Goal: Task Accomplishment & Management: Use online tool/utility

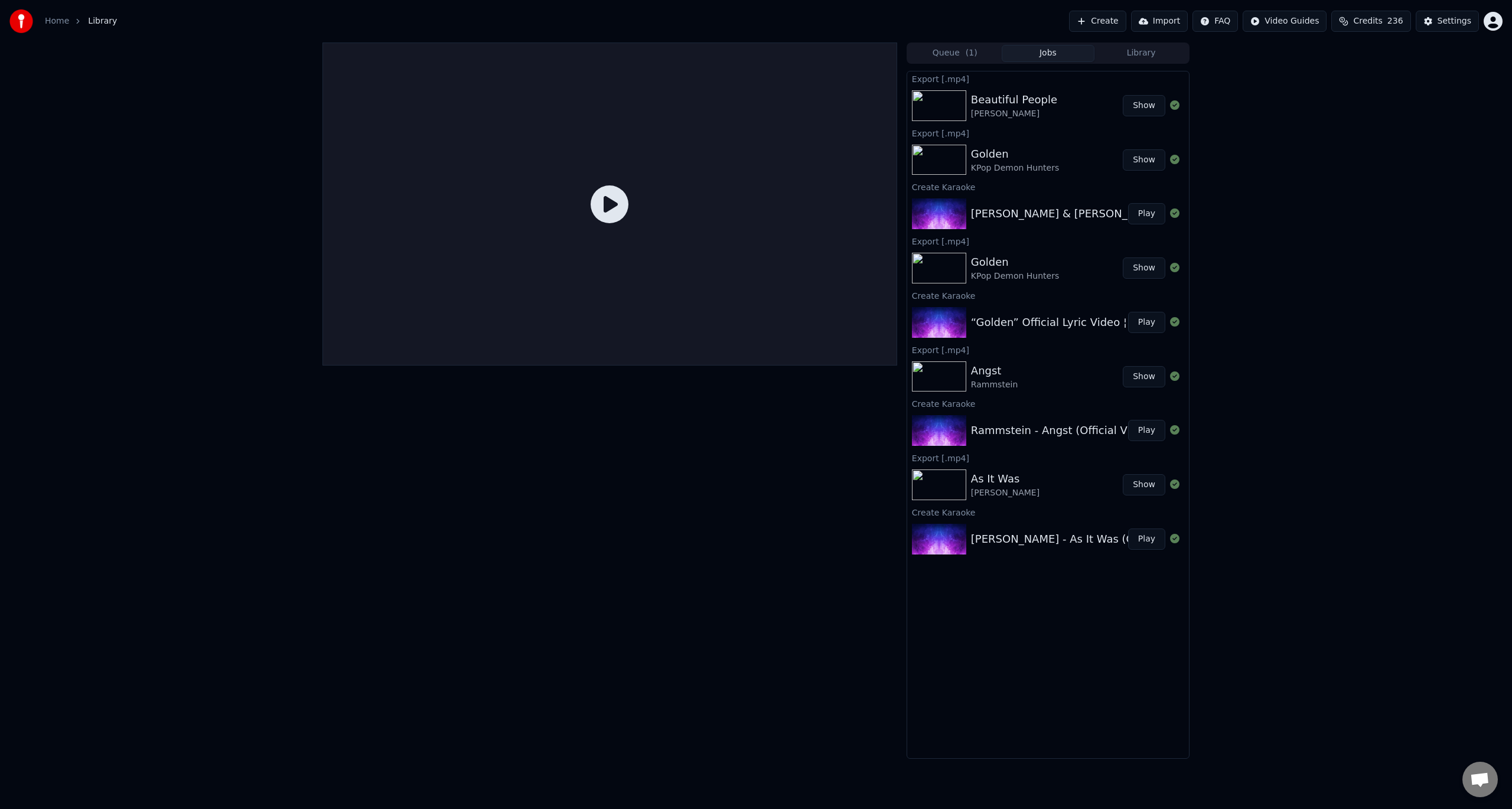
click at [1313, 242] on div "Queue ( 1 ) Jobs Library Export [.mp4] Beautiful People [PERSON_NAME] Show Expo…" at bounding box center [756, 400] width 1512 height 716
click at [1308, 242] on div "Queue ( 1 ) Jobs Library Export [.mp4] Beautiful People [PERSON_NAME] Show Expo…" at bounding box center [756, 400] width 1512 height 716
click at [507, 603] on div at bounding box center [610, 400] width 574 height 716
click at [405, 804] on div "Home Library Create Import FAQ Video Guides Credits 236 Settings Queue ( 1 ) Jo…" at bounding box center [756, 404] width 1512 height 809
click at [1126, 23] on button "Create" at bounding box center [1098, 22] width 57 height 22
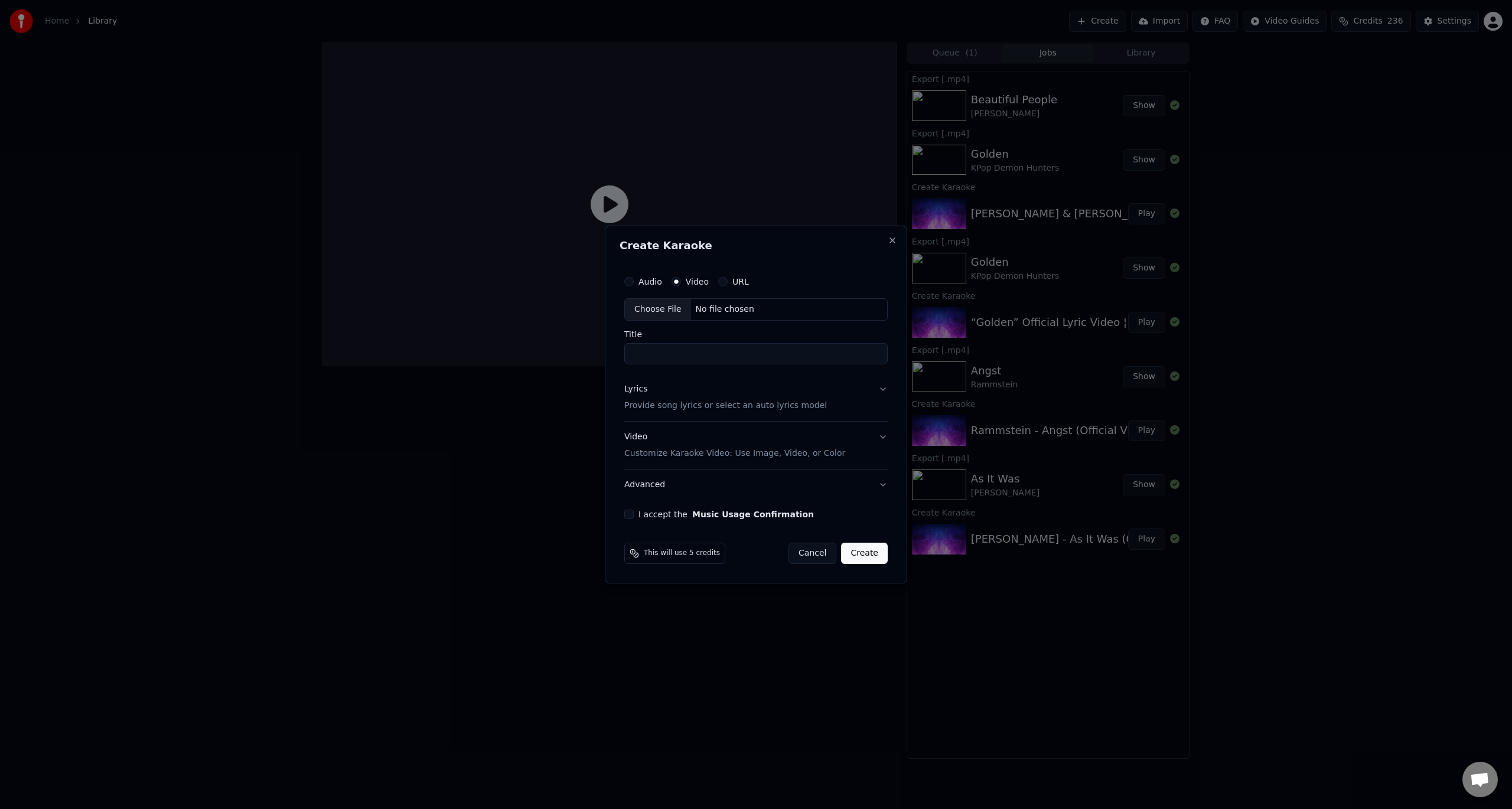
click at [686, 286] on label "Video" at bounding box center [697, 282] width 23 height 8
click at [681, 286] on button "Video" at bounding box center [676, 282] width 10 height 10
click at [658, 309] on div "Choose File" at bounding box center [658, 309] width 66 height 22
type input "**********"
click at [667, 400] on p "Provide song lyrics or select an auto lyrics model" at bounding box center [723, 406] width 203 height 12
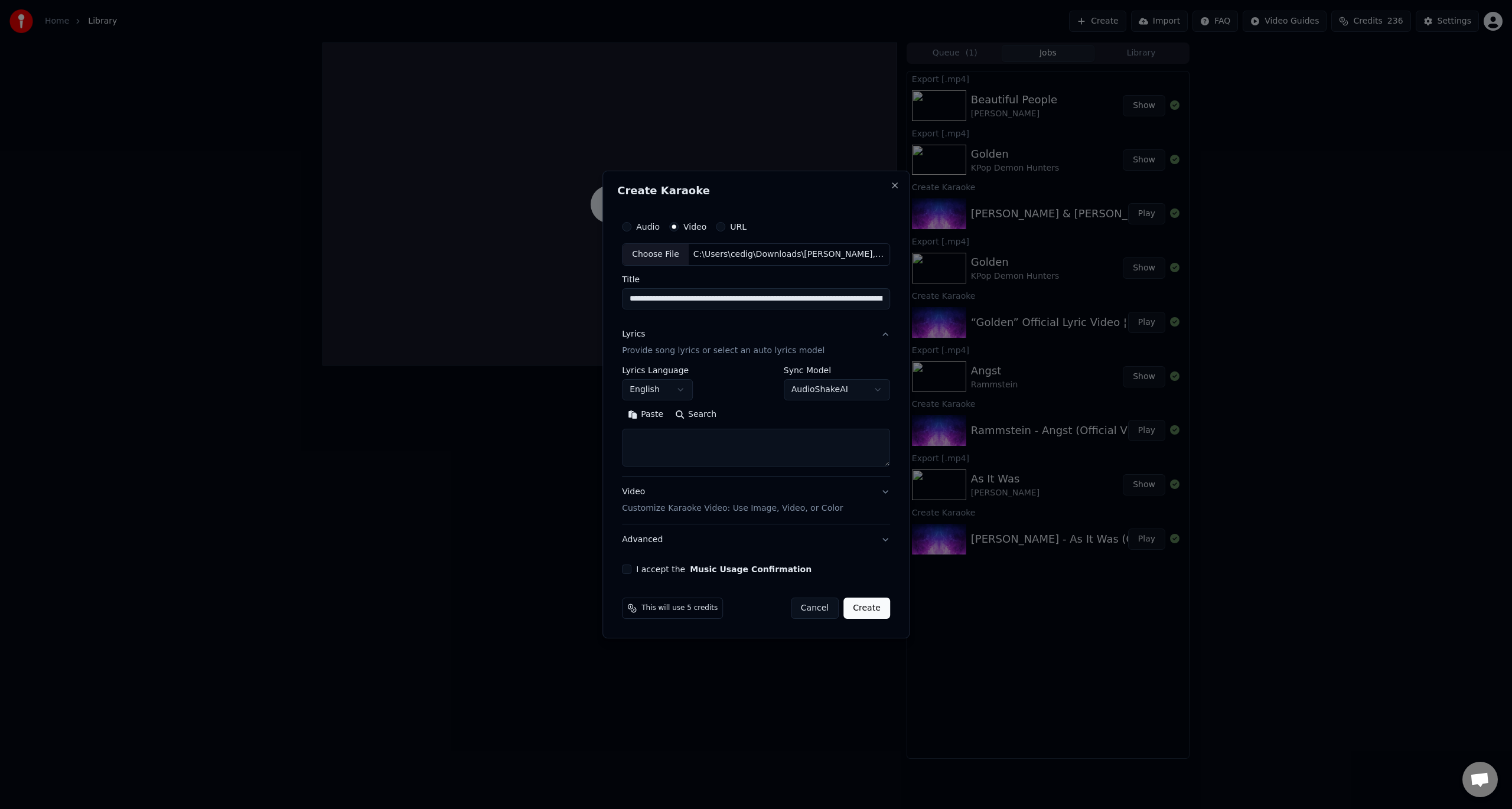
click at [667, 449] on textarea at bounding box center [756, 448] width 268 height 38
paste textarea "**********"
type textarea "**********"
click at [630, 566] on button "I accept the Music Usage Confirmation" at bounding box center [626, 570] width 10 height 10
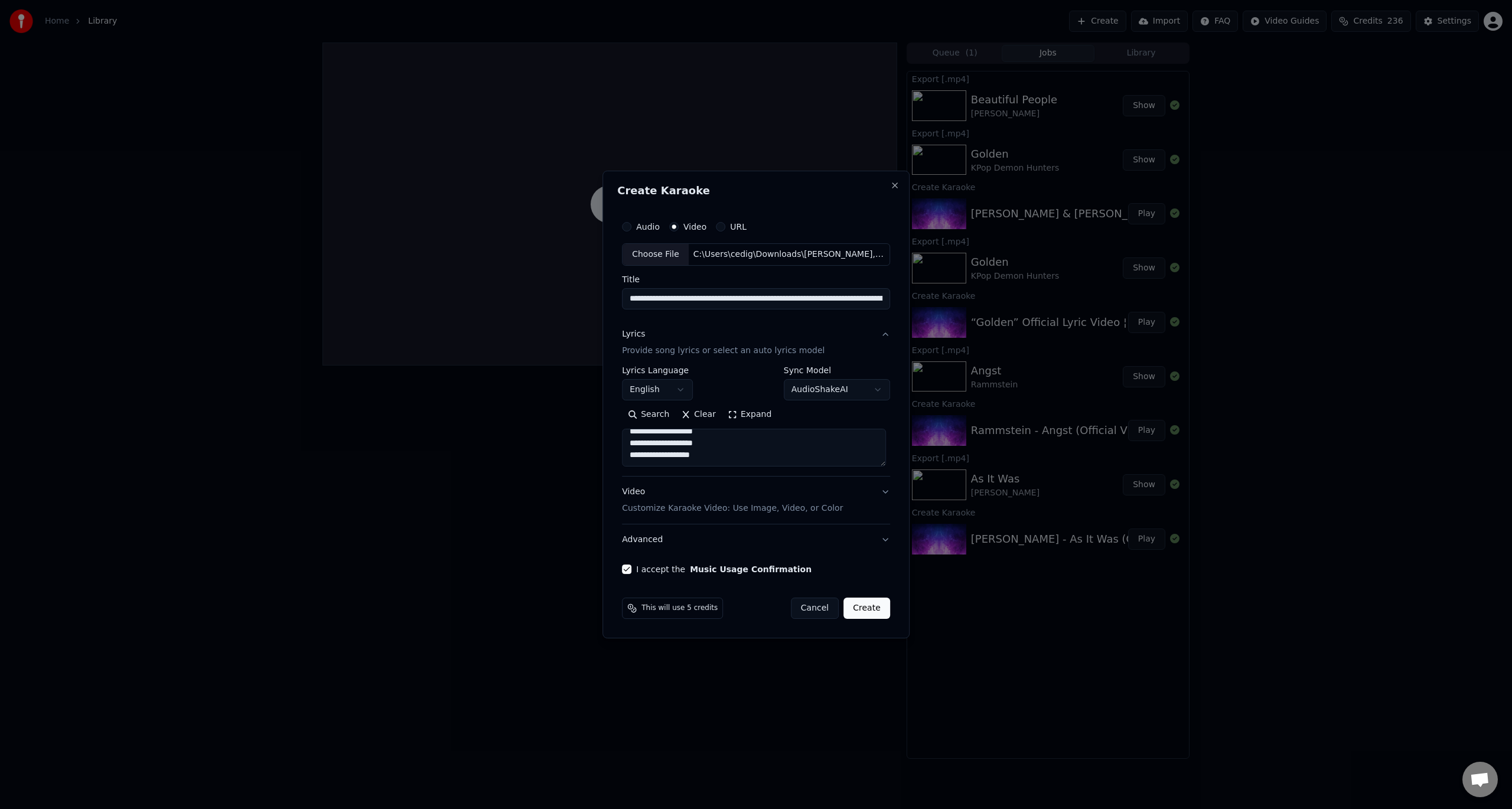
click at [872, 612] on button "Create" at bounding box center [867, 609] width 47 height 22
select select
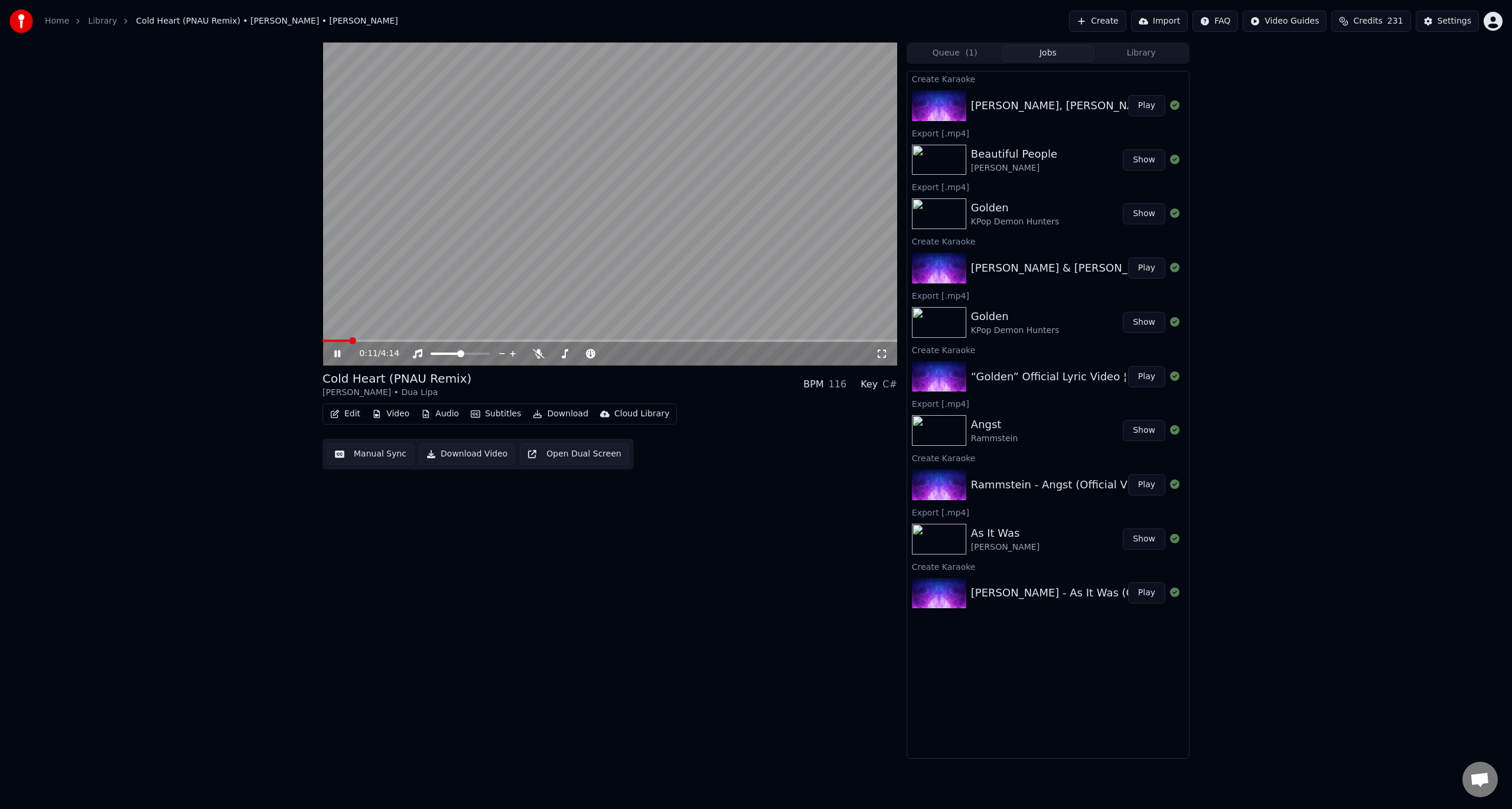
click at [398, 342] on span at bounding box center [610, 341] width 574 height 2
click at [786, 461] on div "Edit Video Audio Subtitles Download Cloud Library Manual Sync Download Video Op…" at bounding box center [610, 436] width 574 height 66
click at [729, 416] on div "Edit Video Audio Subtitles Download Cloud Library Manual Sync Download Video Op…" at bounding box center [610, 436] width 574 height 66
click at [431, 416] on button "Audio" at bounding box center [440, 414] width 47 height 17
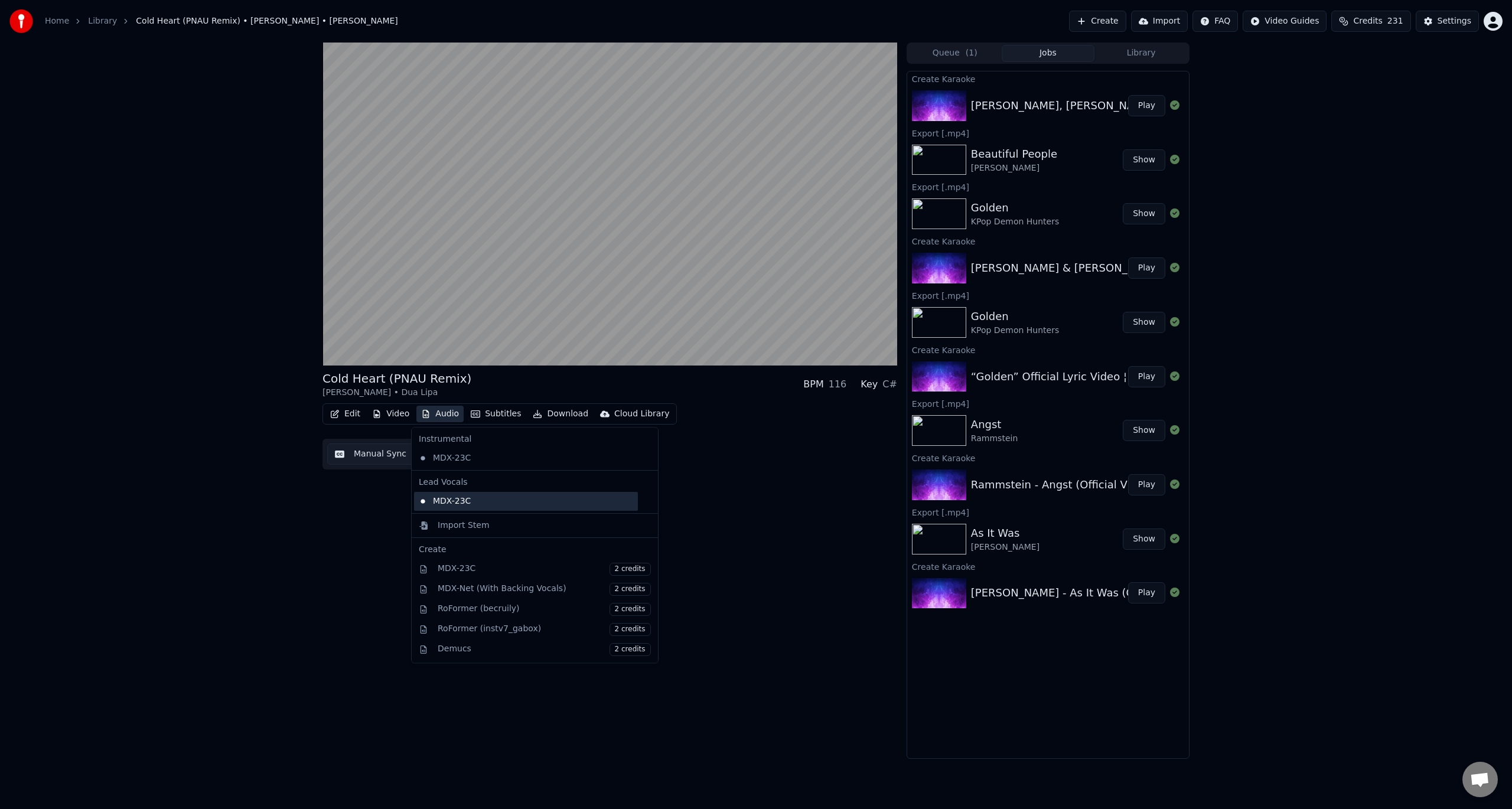
click at [488, 501] on div "MDX-23C" at bounding box center [526, 501] width 224 height 19
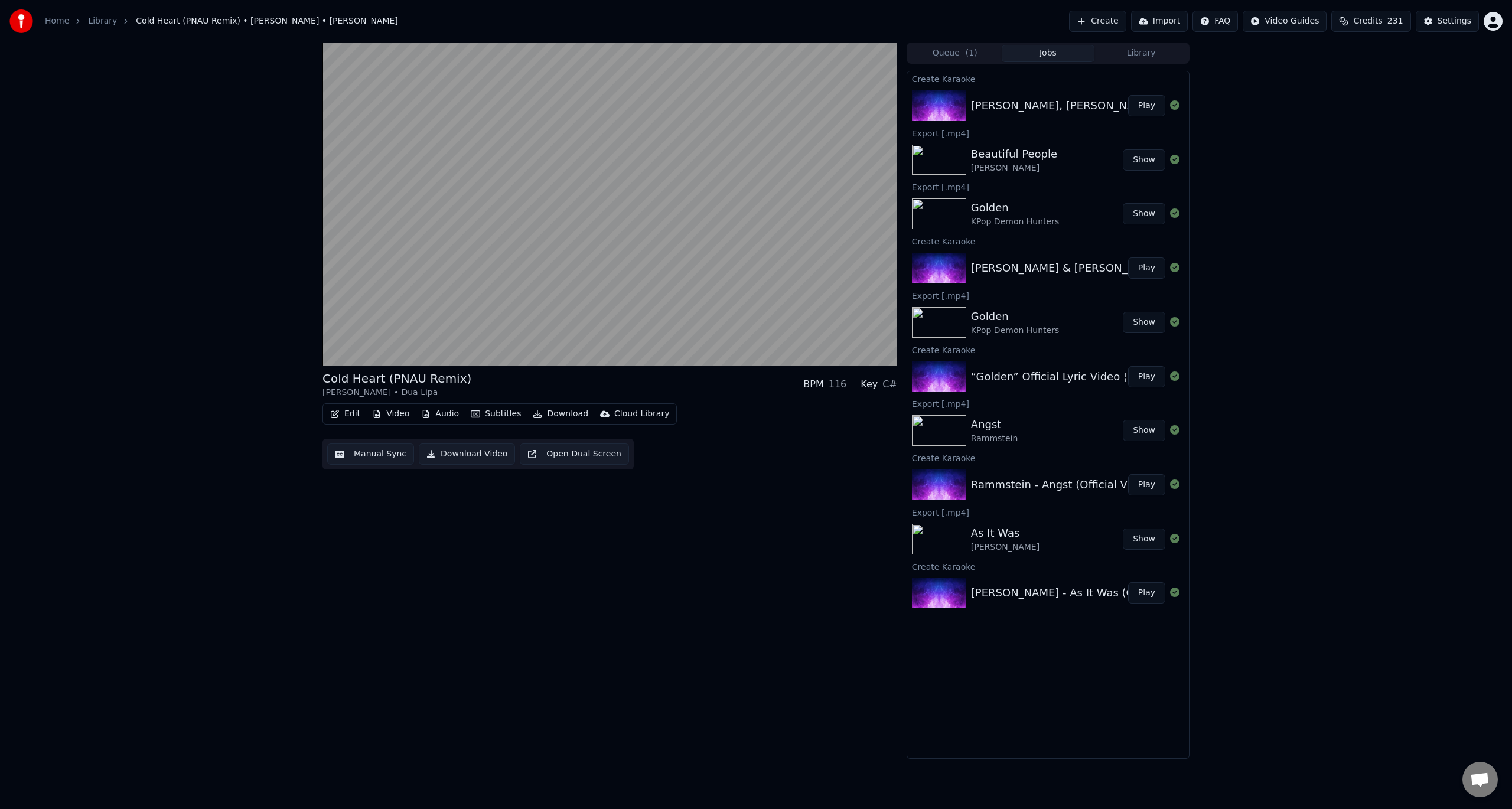
click at [349, 418] on button "Edit" at bounding box center [345, 414] width 39 height 17
click at [371, 460] on div "Edit Metadata" at bounding box center [378, 458] width 58 height 12
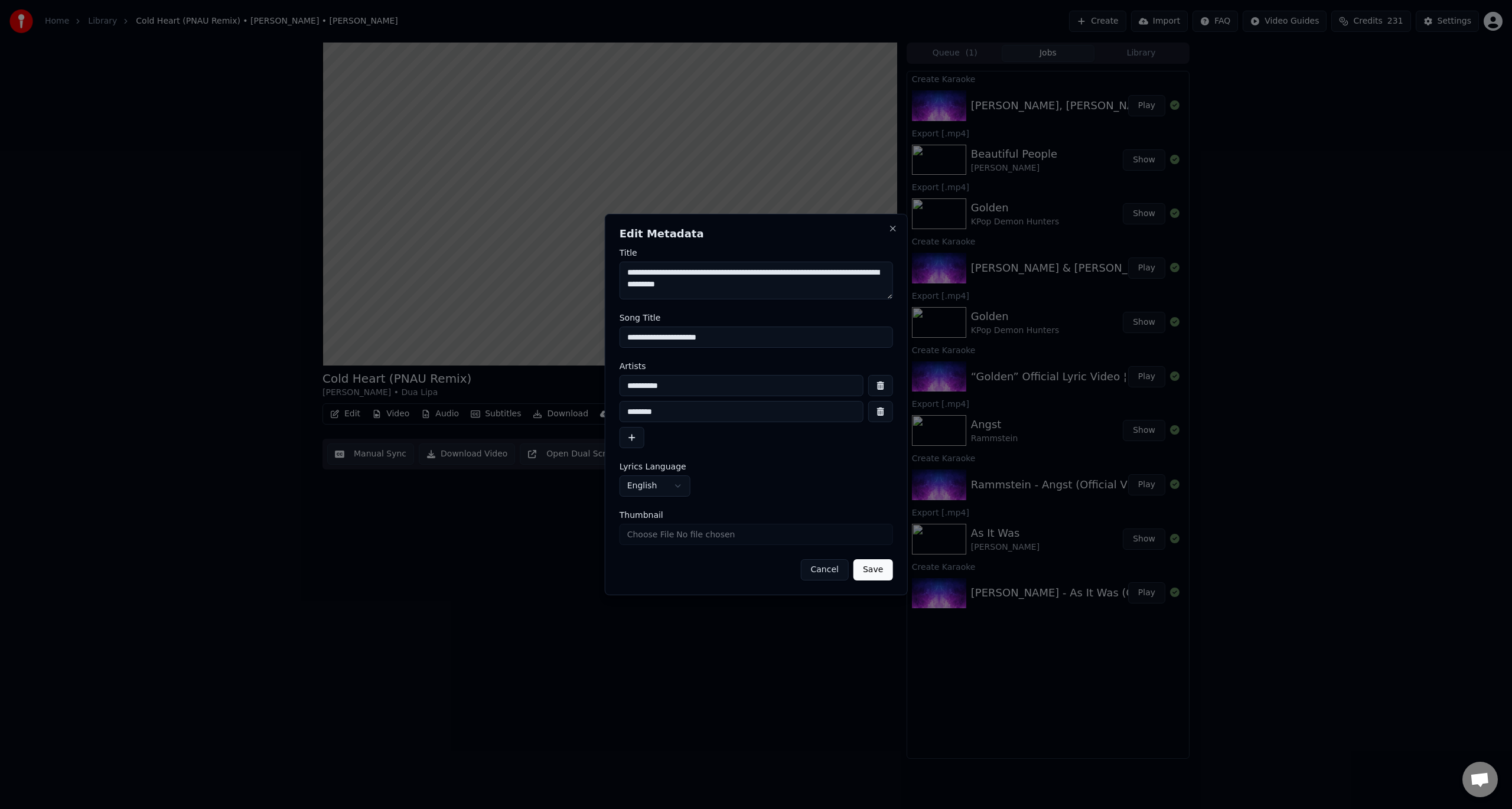
click at [823, 568] on button "Cancel" at bounding box center [825, 570] width 48 height 22
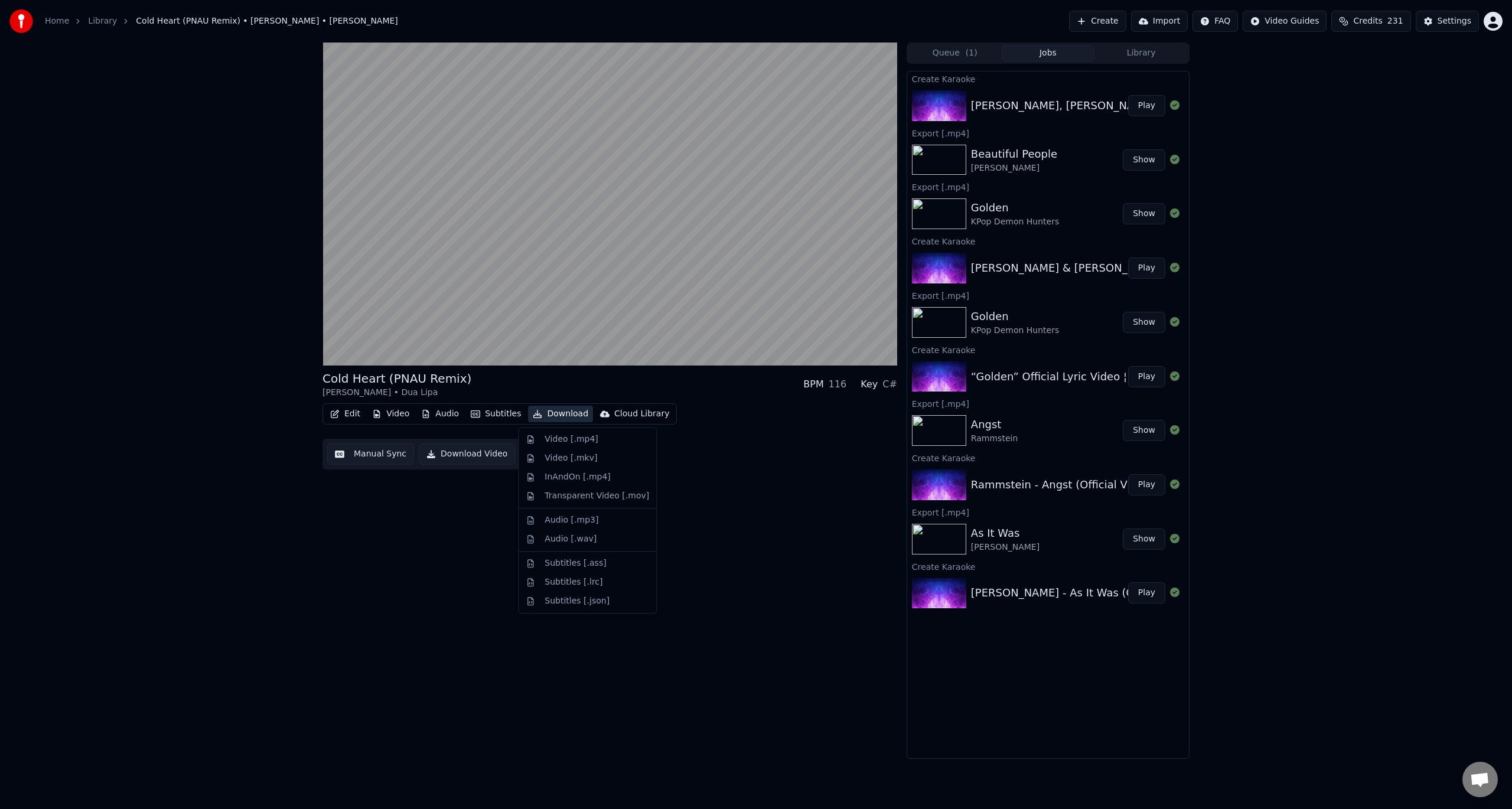
click at [556, 415] on button "Download" at bounding box center [561, 414] width 65 height 17
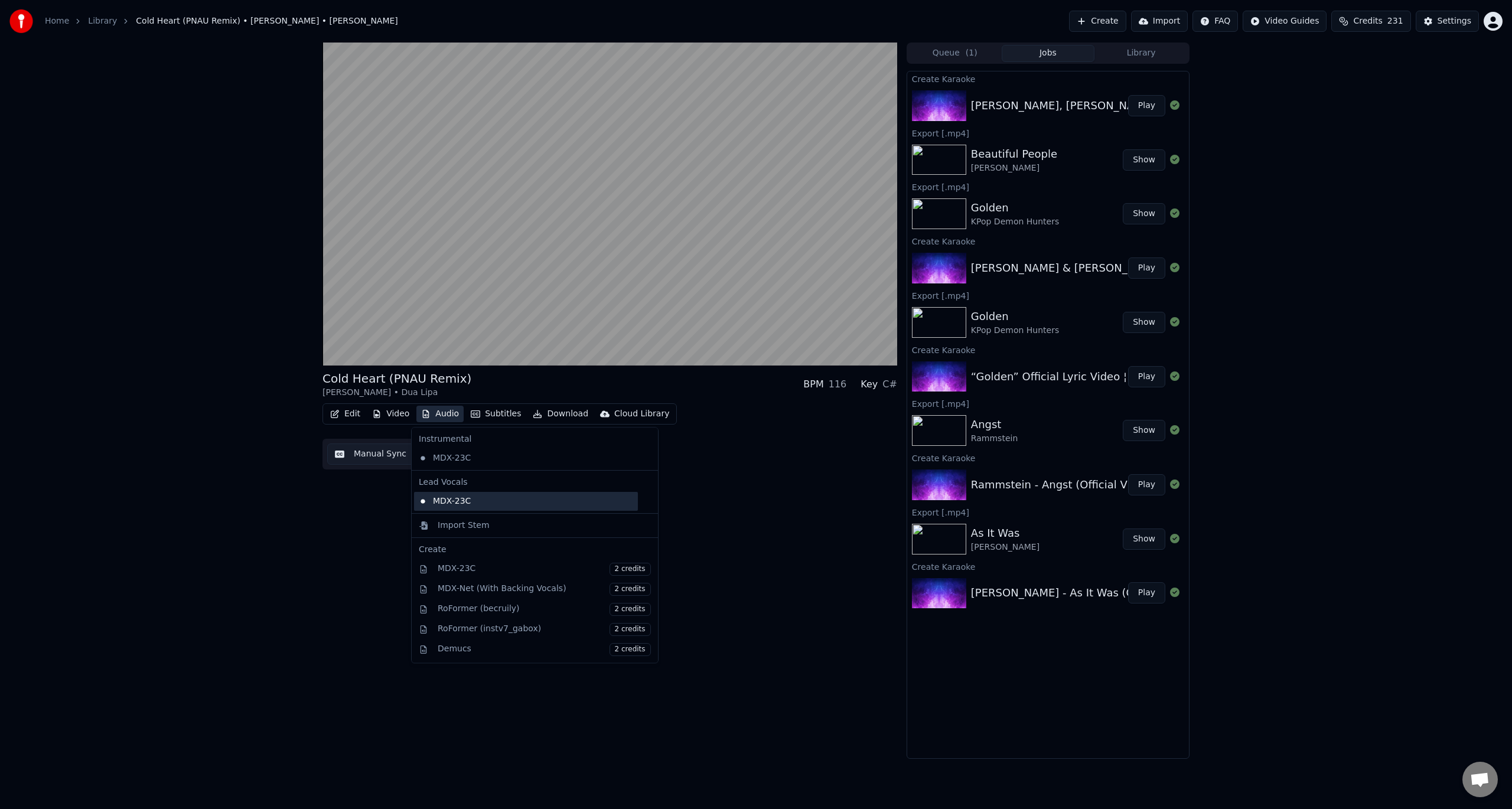
click at [473, 501] on div "MDX-23C" at bounding box center [526, 501] width 224 height 19
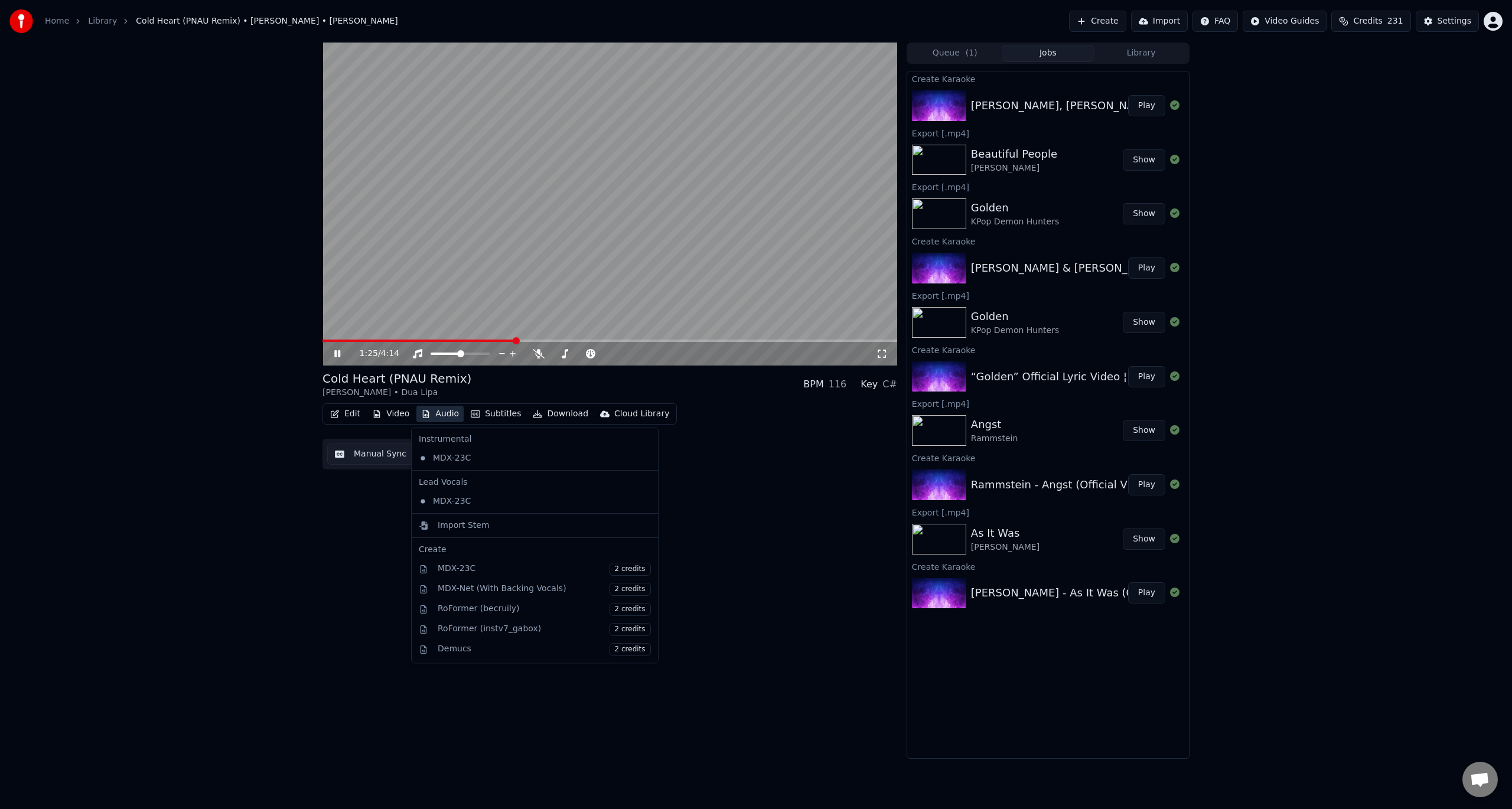
click at [443, 416] on button "Audio" at bounding box center [440, 414] width 47 height 17
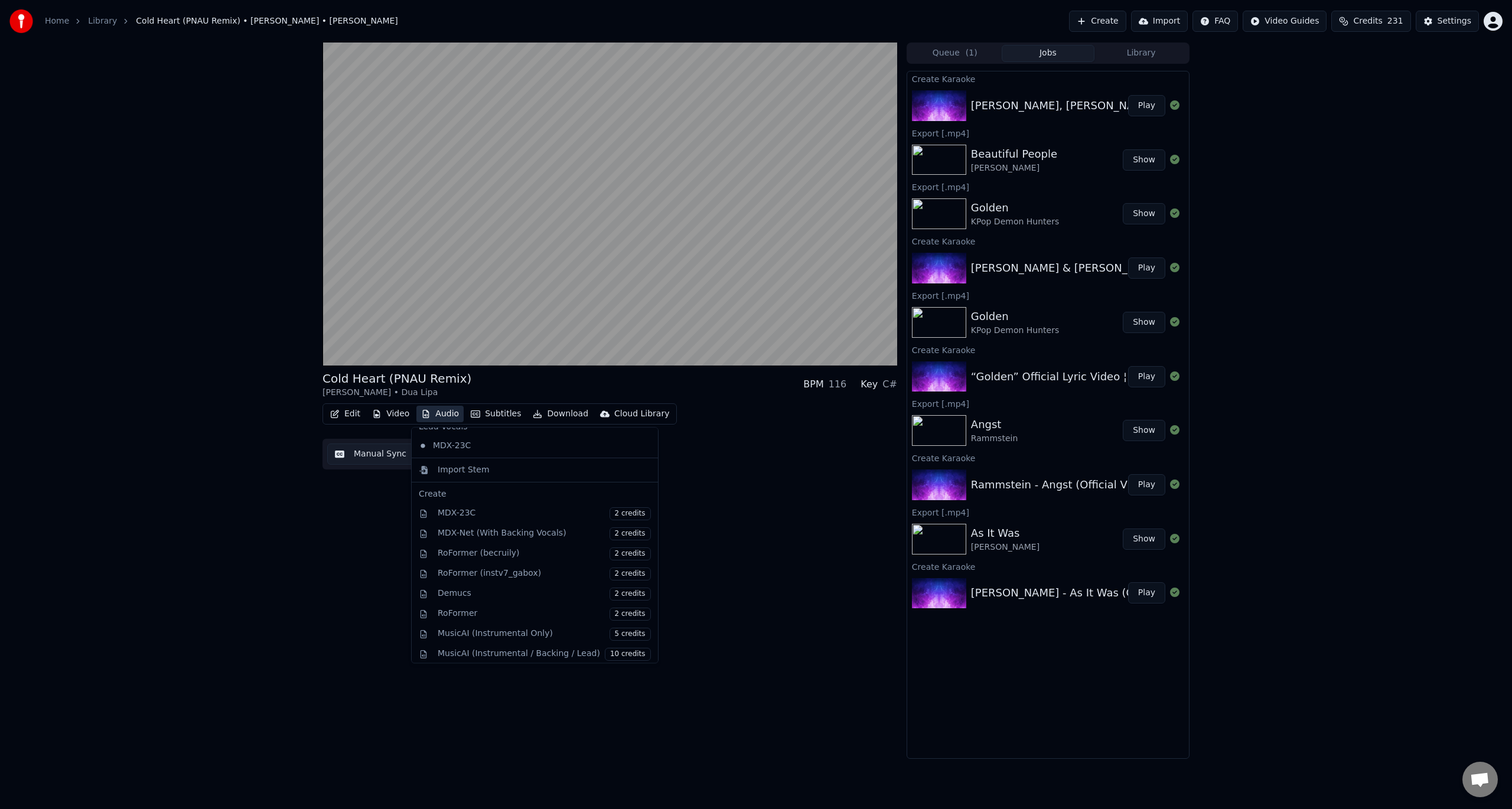
scroll to position [115, 0]
click at [492, 589] on div "MusicAI (Instrumental / Backing / Lead) 10 credits" at bounding box center [544, 595] width 213 height 13
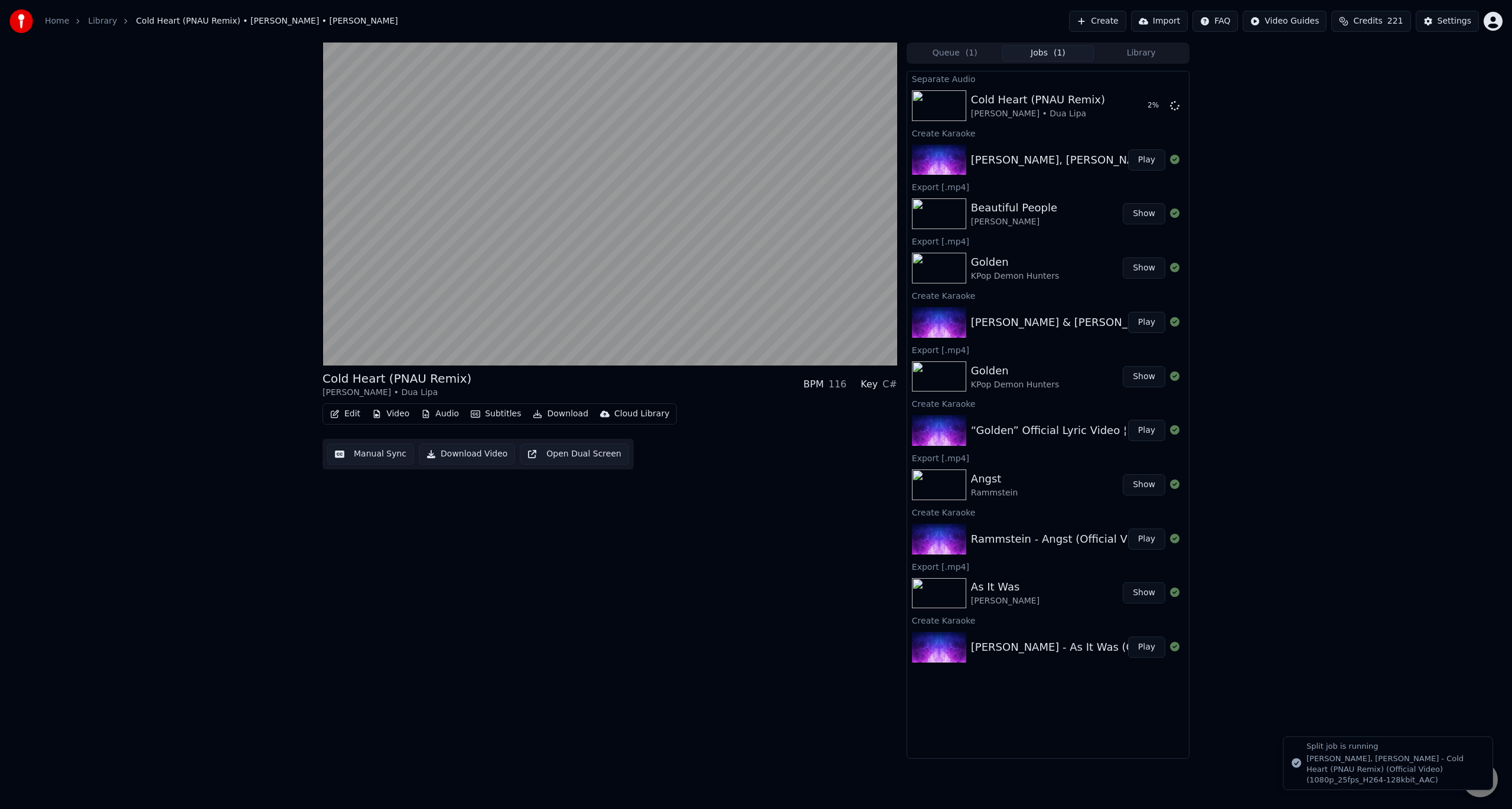
click at [1391, 771] on div "[PERSON_NAME], [PERSON_NAME] - Cold Heart (PNAU Remix) (Official Video) (1080p_…" at bounding box center [1395, 770] width 177 height 32
click at [1285, 150] on div "Cold Heart (PNAU Remix) [PERSON_NAME] • Dua Lipa BPM 116 Key C# Edit Video Audi…" at bounding box center [756, 400] width 1512 height 716
click at [1265, 221] on div "Cold Heart (PNAU Remix) [PERSON_NAME] • Dua Lipa BPM 116 Key C# Edit Video Audi…" at bounding box center [756, 400] width 1512 height 716
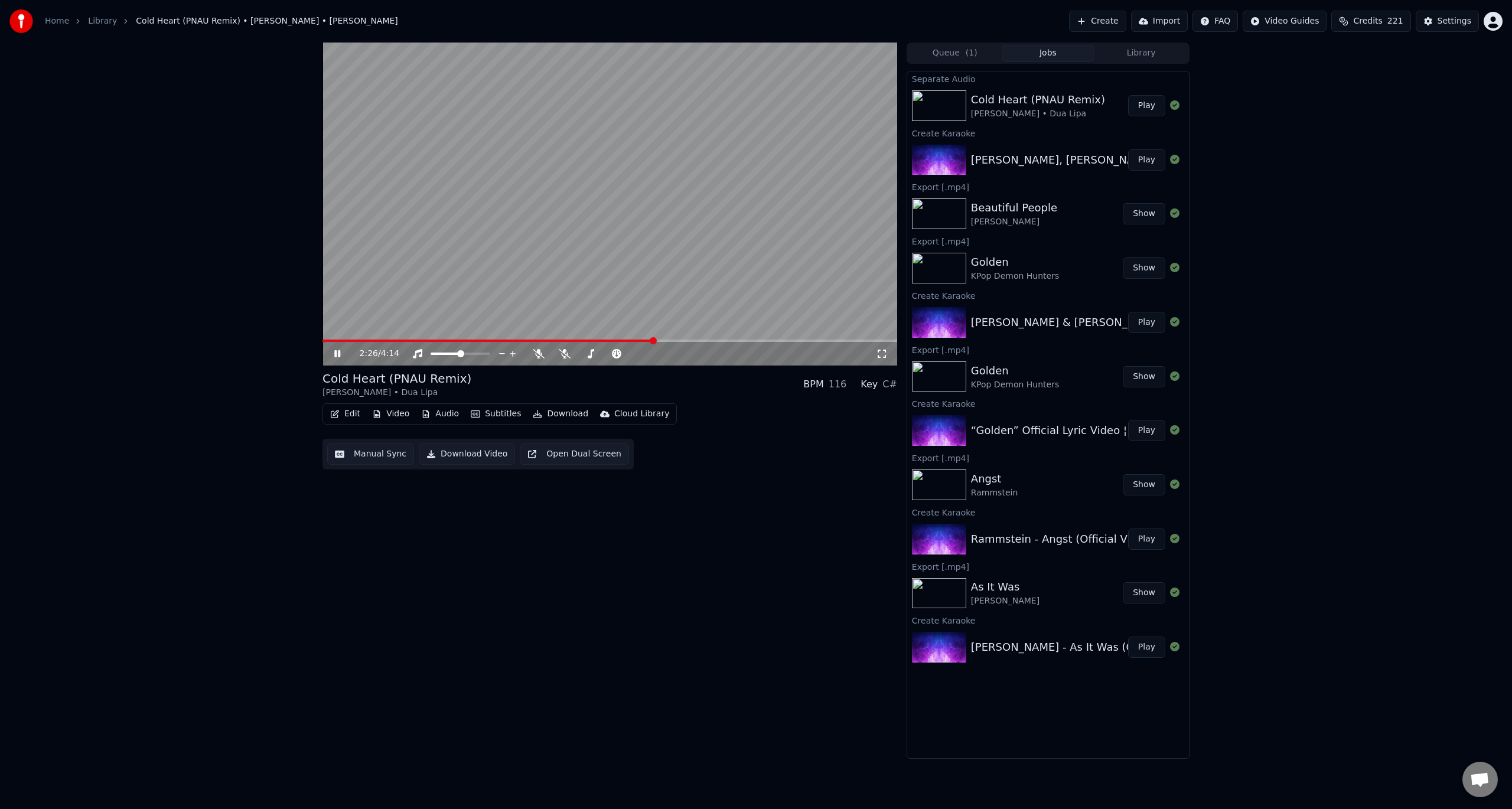
click at [214, 321] on div "2:26 / 4:14 Cold Heart (PNAU Remix) [PERSON_NAME] • Dua Lipa BPM 116 Key C# Edi…" at bounding box center [756, 400] width 1512 height 716
click at [736, 401] on div "Cold Heart (PNAU Remix) [PERSON_NAME] • Dua Lipa BPM 116 Key C# Edit Video Audi…" at bounding box center [610, 420] width 574 height 99
click at [722, 461] on div "Edit Video Audio Subtitles Download Cloud Library Manual Sync Download Video Op…" at bounding box center [610, 436] width 574 height 66
click at [1313, 132] on div "2:43 / 4:14 Cold Heart (PNAU Remix) [PERSON_NAME] • Dua Lipa BPM 116 Key C# Edi…" at bounding box center [756, 400] width 1512 height 716
click at [536, 353] on icon at bounding box center [539, 354] width 12 height 10
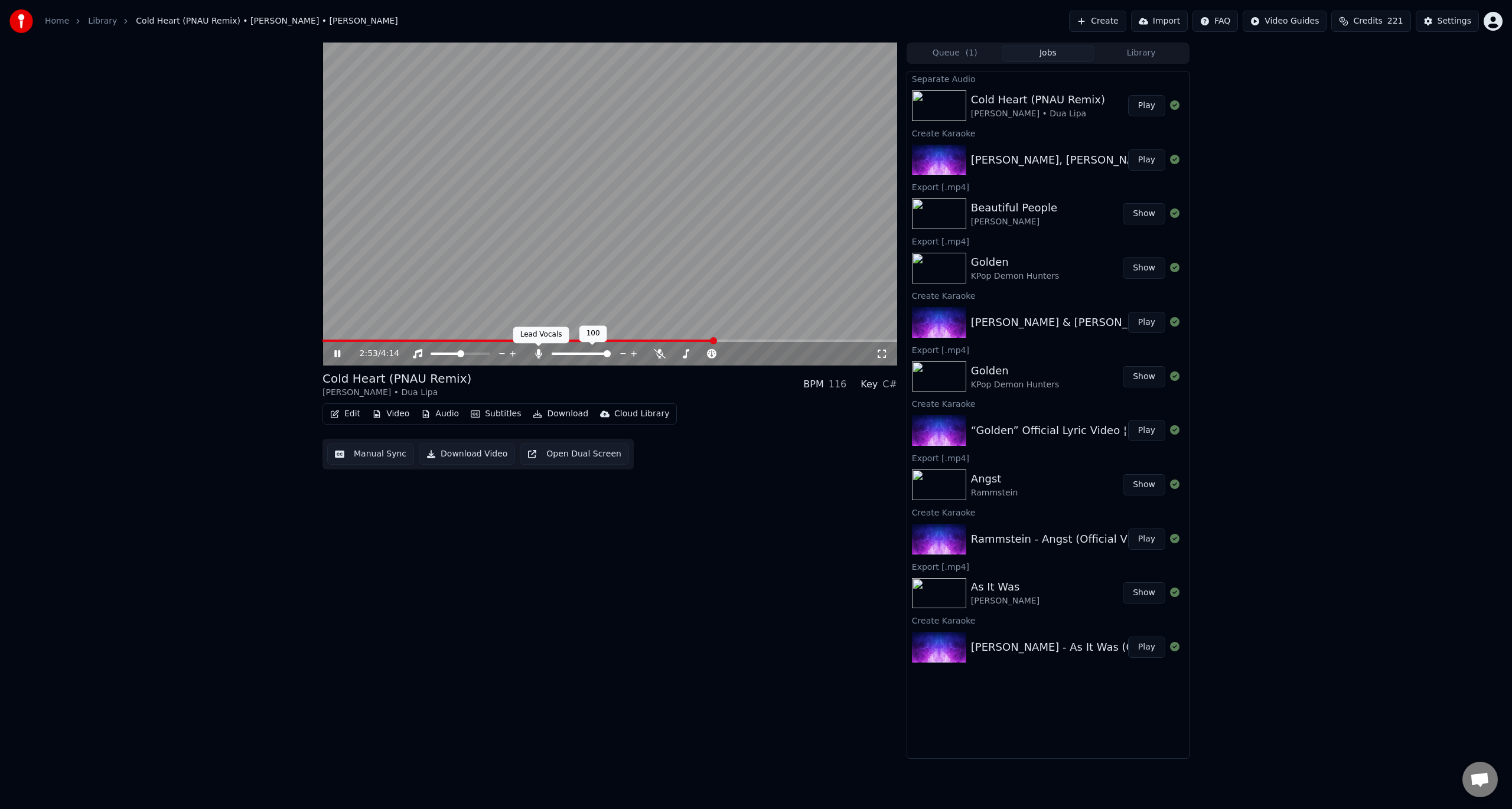
click at [537, 354] on icon at bounding box center [538, 354] width 7 height 10
click at [564, 355] on icon at bounding box center [565, 354] width 12 height 10
click at [564, 355] on icon at bounding box center [564, 354] width 7 height 10
click at [564, 355] on icon at bounding box center [565, 354] width 12 height 10
click at [541, 353] on icon at bounding box center [539, 354] width 12 height 10
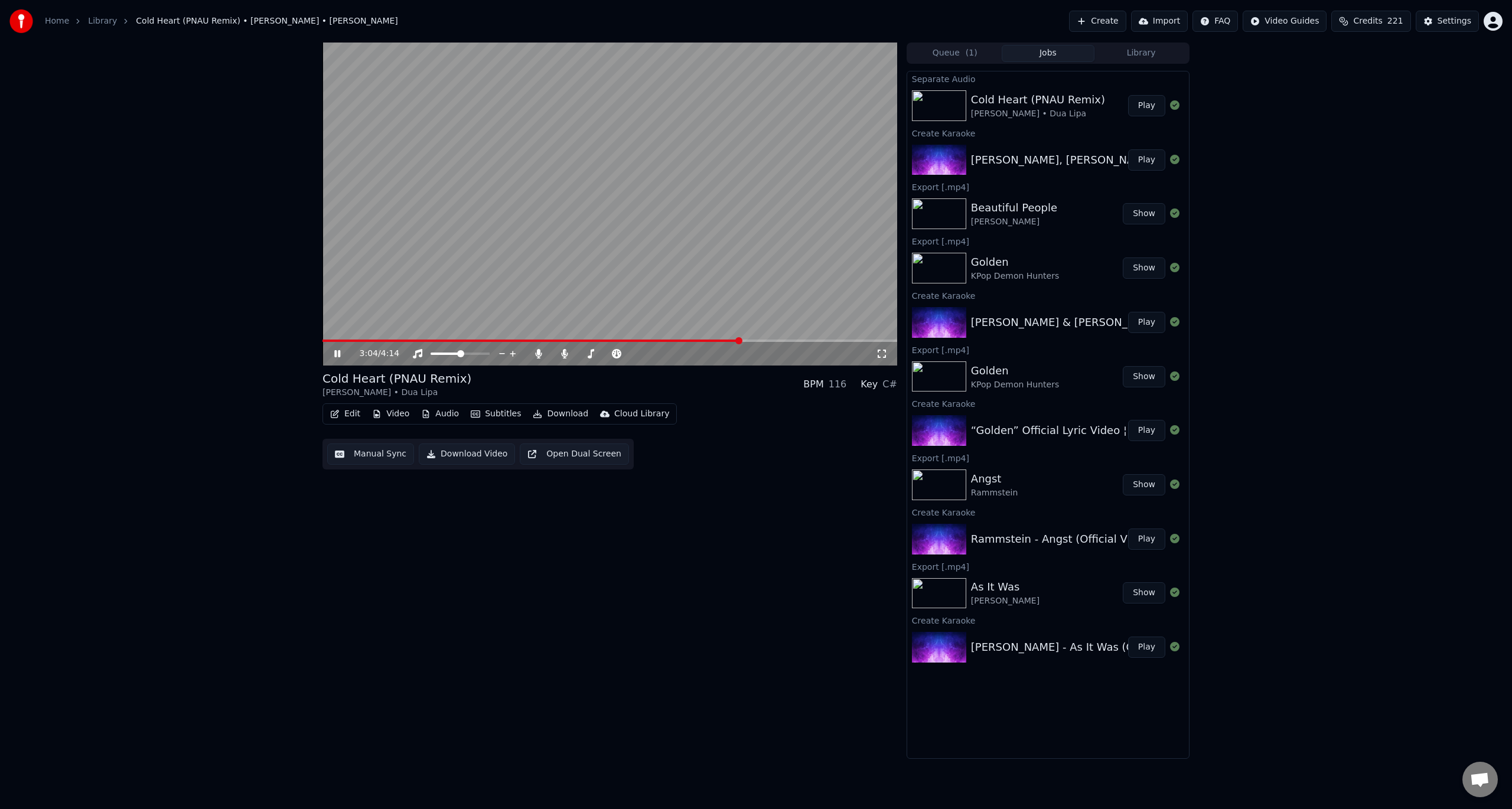
click at [731, 416] on div "Edit Video Audio Subtitles Download Cloud Library Manual Sync Download Video Op…" at bounding box center [610, 436] width 574 height 66
click at [573, 353] on span at bounding box center [562, 354] width 22 height 2
click at [579, 353] on span at bounding box center [580, 354] width 7 height 7
click at [591, 391] on div "Cold Heart (PNAU Remix) [PERSON_NAME] • Dua Lipa BPM 116 Key C#" at bounding box center [610, 384] width 574 height 28
click at [539, 353] on icon at bounding box center [538, 354] width 7 height 10
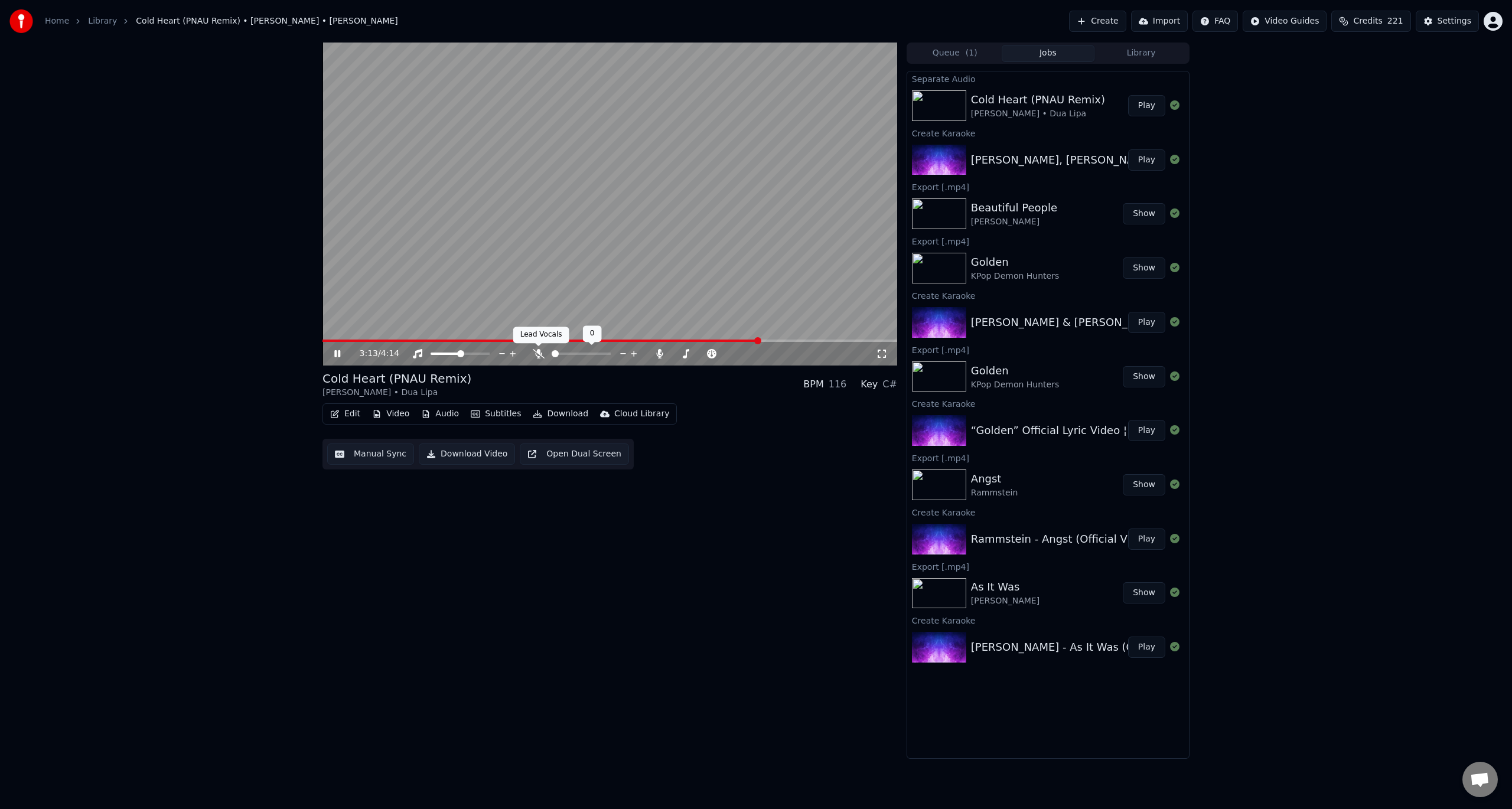
click at [541, 355] on icon at bounding box center [539, 354] width 12 height 10
click at [683, 377] on div "Cold Heart (PNAU Remix) [PERSON_NAME] • Dua Lipa BPM 116 Key C#" at bounding box center [610, 384] width 574 height 28
click at [601, 379] on div "Cold Heart (PNAU Remix) [PERSON_NAME] • Dua Lipa BPM 116 Key C#" at bounding box center [610, 384] width 574 height 28
click at [701, 399] on div "Cold Heart (PNAU Remix) [PERSON_NAME] • Dua Lipa BPM 116 Key C# Edit Video Audi…" at bounding box center [610, 420] width 574 height 99
click at [702, 399] on div "Cold Heart (PNAU Remix) [PERSON_NAME] • Dua Lipa BPM 116 Key C# Edit Video Audi…" at bounding box center [610, 420] width 574 height 99
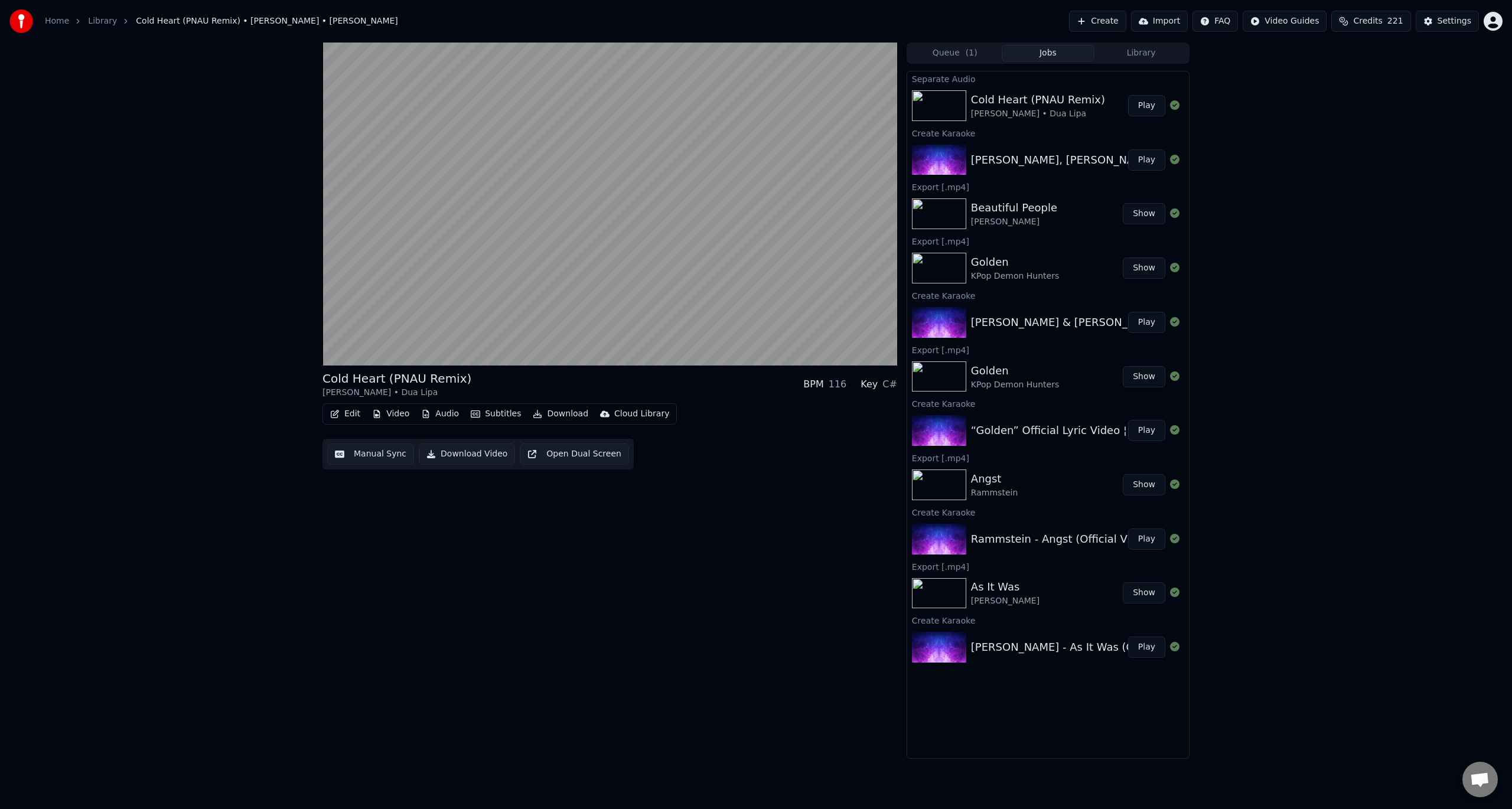
click at [702, 399] on div "Cold Heart (PNAU Remix) [PERSON_NAME] • Dua Lipa BPM 116 Key C# Edit Video Audi…" at bounding box center [610, 420] width 574 height 99
click at [558, 413] on button "Download" at bounding box center [561, 414] width 65 height 17
click at [572, 440] on div "Video [.mp4]" at bounding box center [571, 440] width 53 height 12
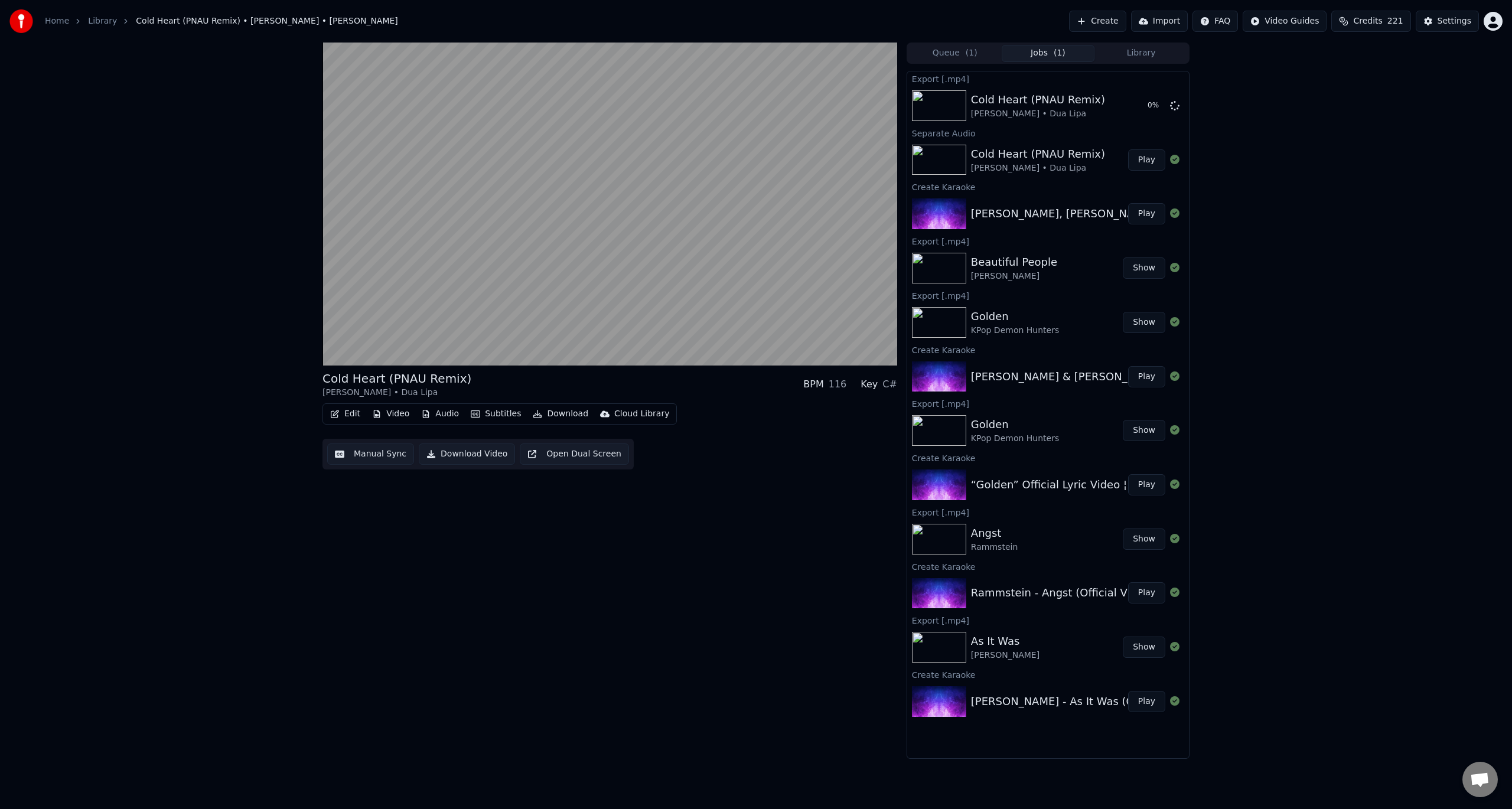
click at [720, 580] on div "Cold Heart (PNAU Remix) [PERSON_NAME] • Dua Lipa BPM 116 Key C# Edit Video Audi…" at bounding box center [610, 400] width 574 height 716
click at [613, 197] on video at bounding box center [610, 204] width 574 height 323
click at [1013, 265] on div "Beautiful People" at bounding box center [1014, 262] width 86 height 17
click at [1015, 381] on div "[PERSON_NAME] & [PERSON_NAME] - Beautiful People" at bounding box center [1115, 377] width 289 height 17
click at [1148, 378] on button "Play" at bounding box center [1146, 377] width 37 height 22
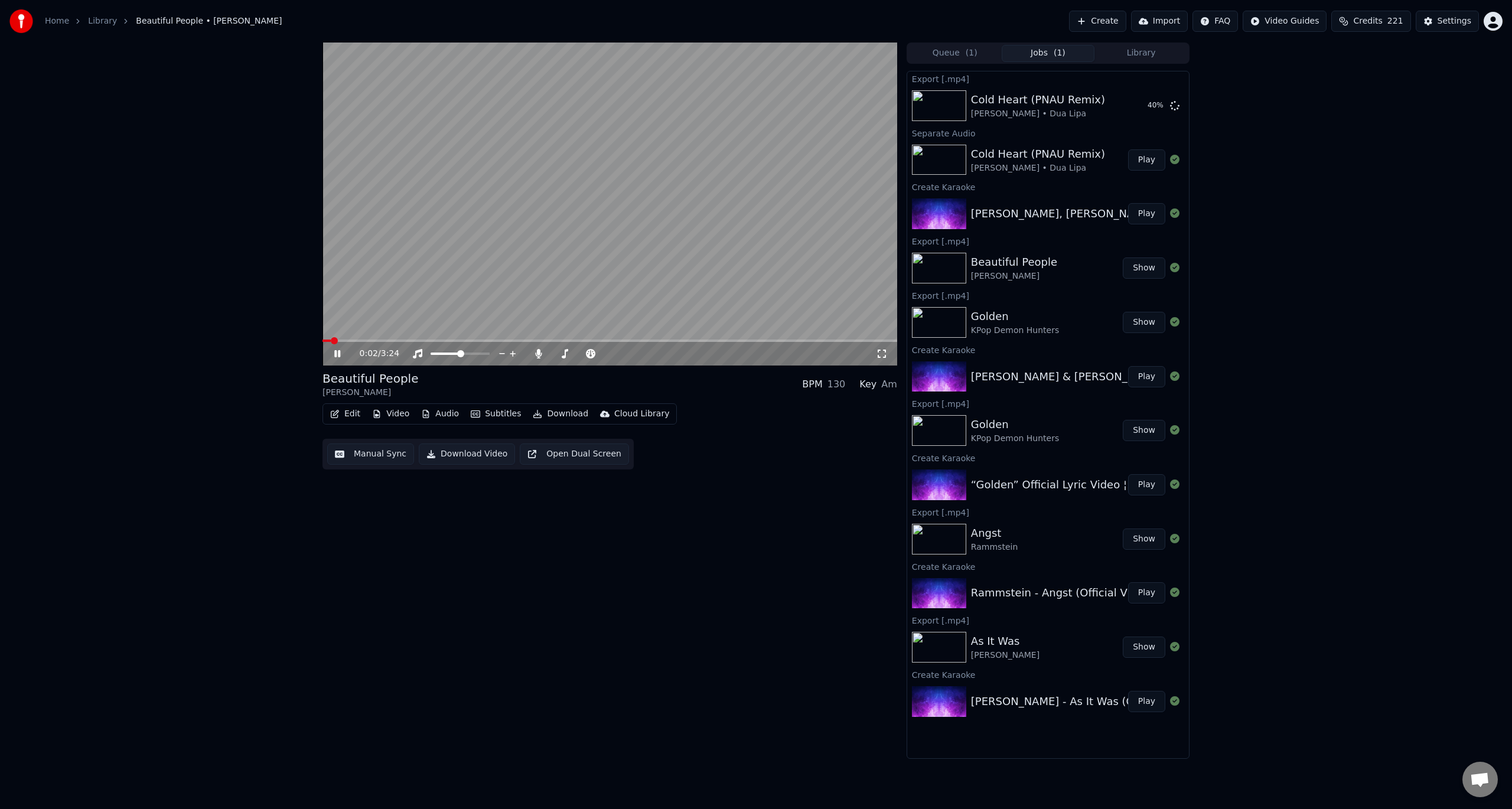
click at [461, 340] on span at bounding box center [610, 341] width 574 height 2
click at [1145, 159] on button "Play" at bounding box center [1146, 160] width 37 height 22
click at [564, 198] on video at bounding box center [610, 204] width 574 height 323
click at [1143, 104] on button "Show" at bounding box center [1144, 106] width 42 height 22
